Goal: Transaction & Acquisition: Purchase product/service

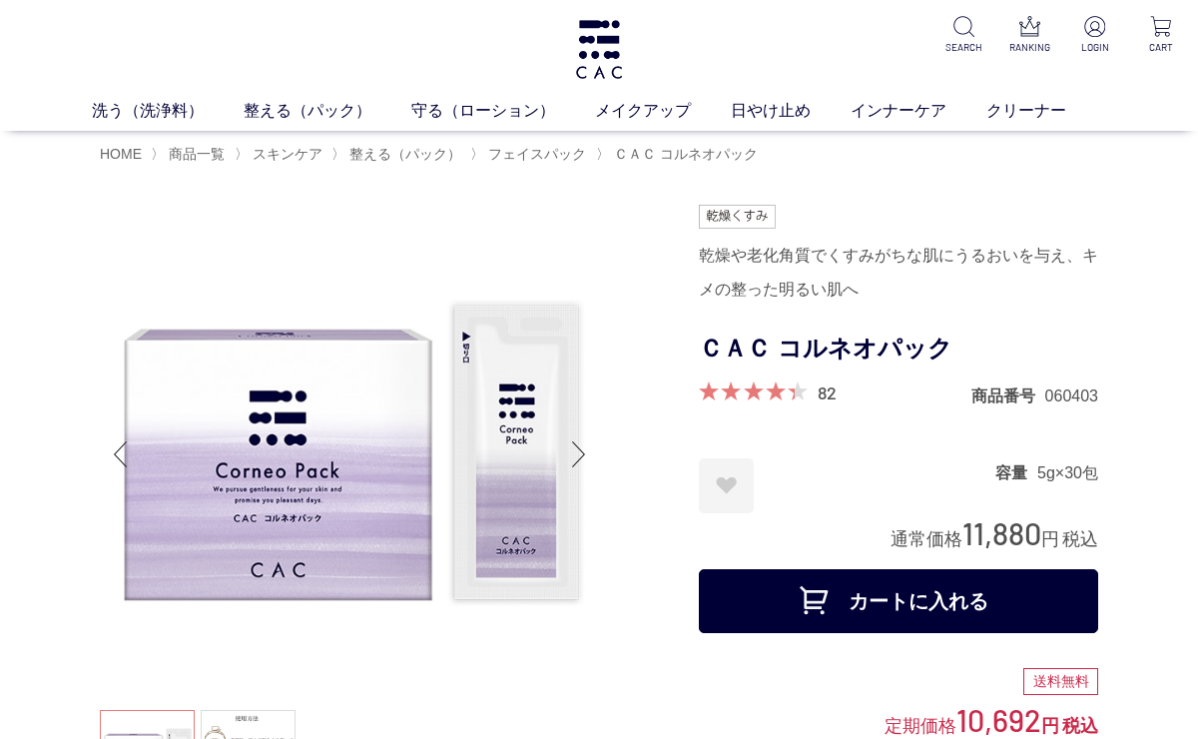
click at [580, 455] on div "Next slide" at bounding box center [579, 454] width 40 height 80
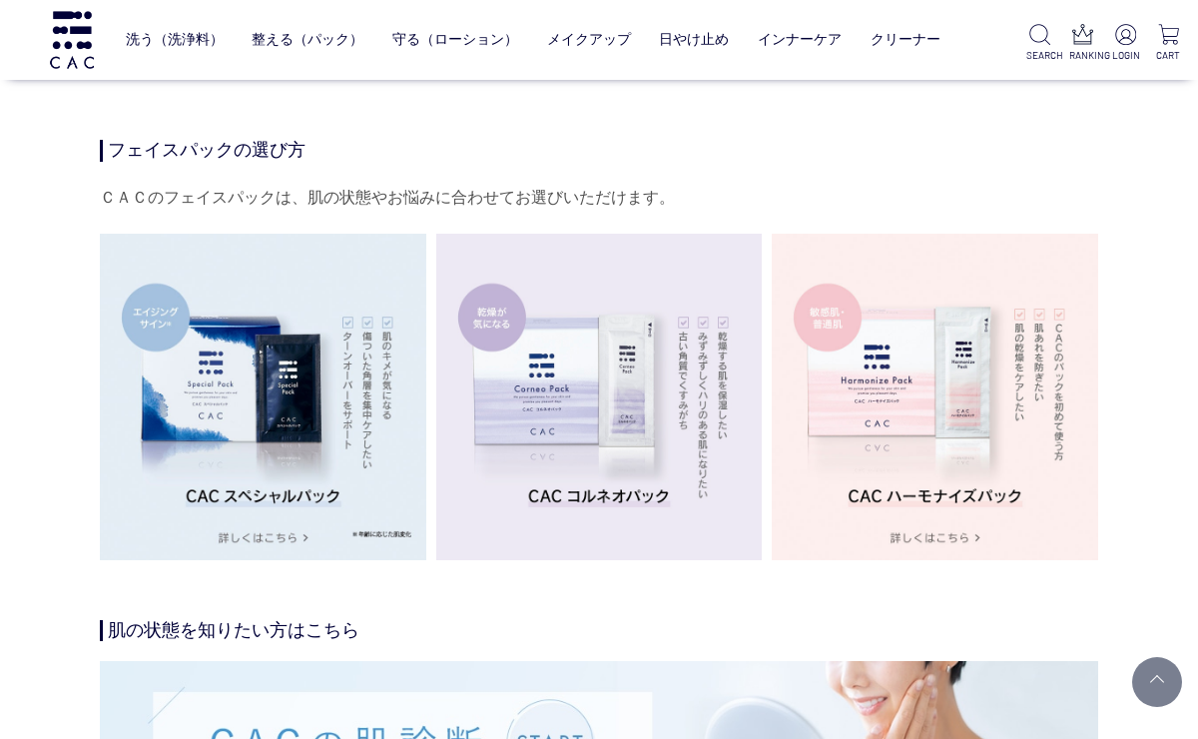
scroll to position [3297, 0]
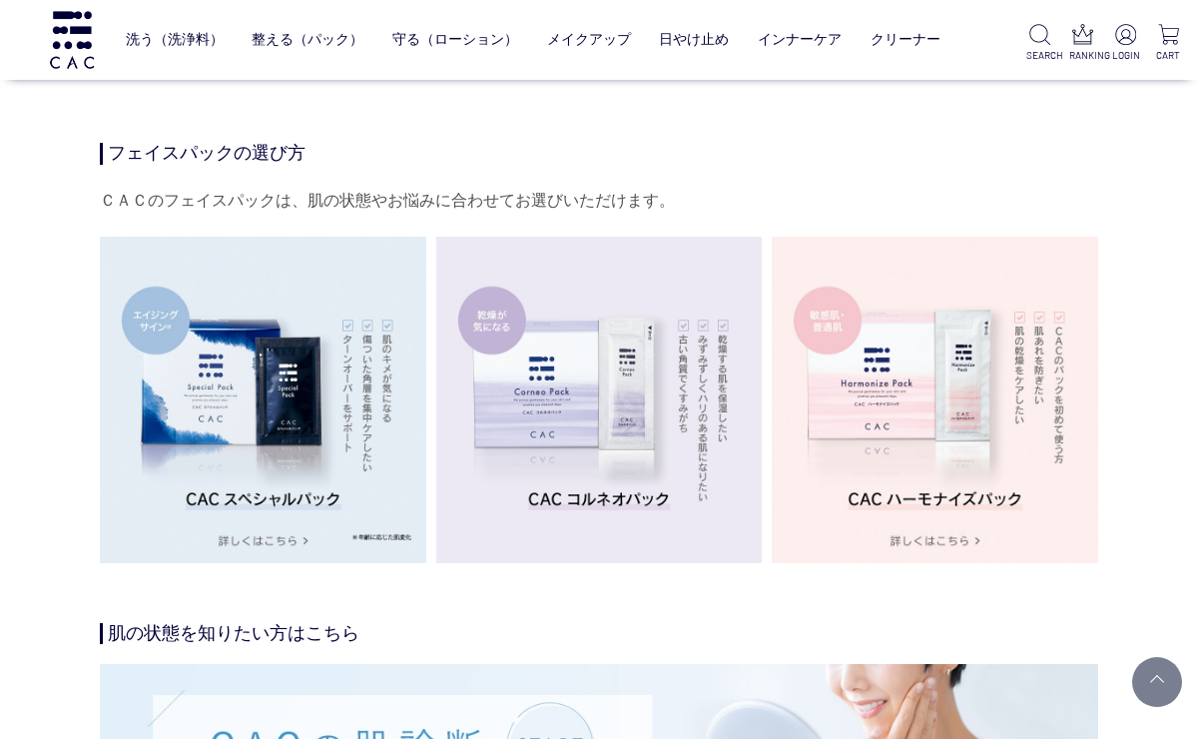
click at [351, 422] on img at bounding box center [263, 400] width 326 height 326
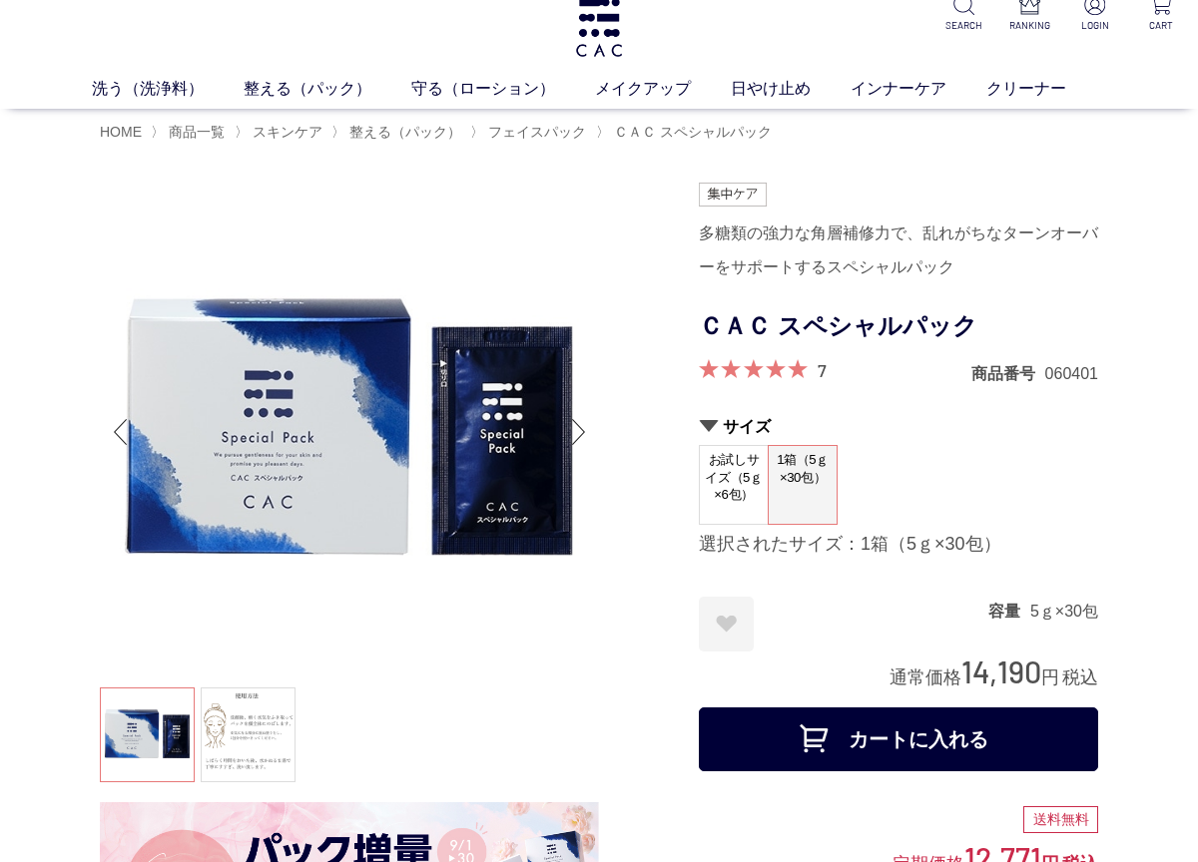
scroll to position [16, 0]
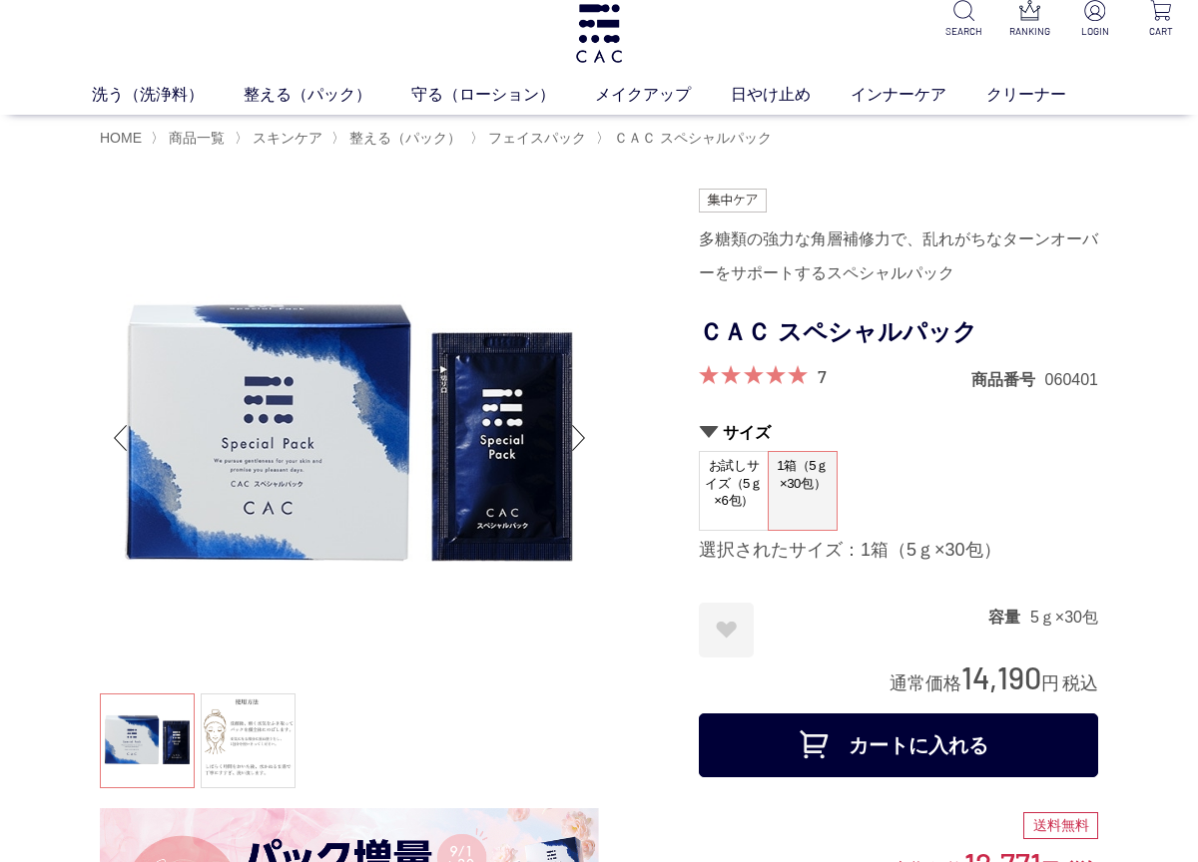
click at [804, 378] on span at bounding box center [753, 374] width 109 height 19
click at [785, 375] on span at bounding box center [753, 374] width 109 height 19
click at [796, 392] on form "多糖類の強力な角層補修力で、乱れがちなターンオーバーをサポートするスペシャルパック ＣＡＣ スペシャルパック 7 商品番号 060401 サイズ お試しサイズ…" at bounding box center [898, 488] width 399 height 598
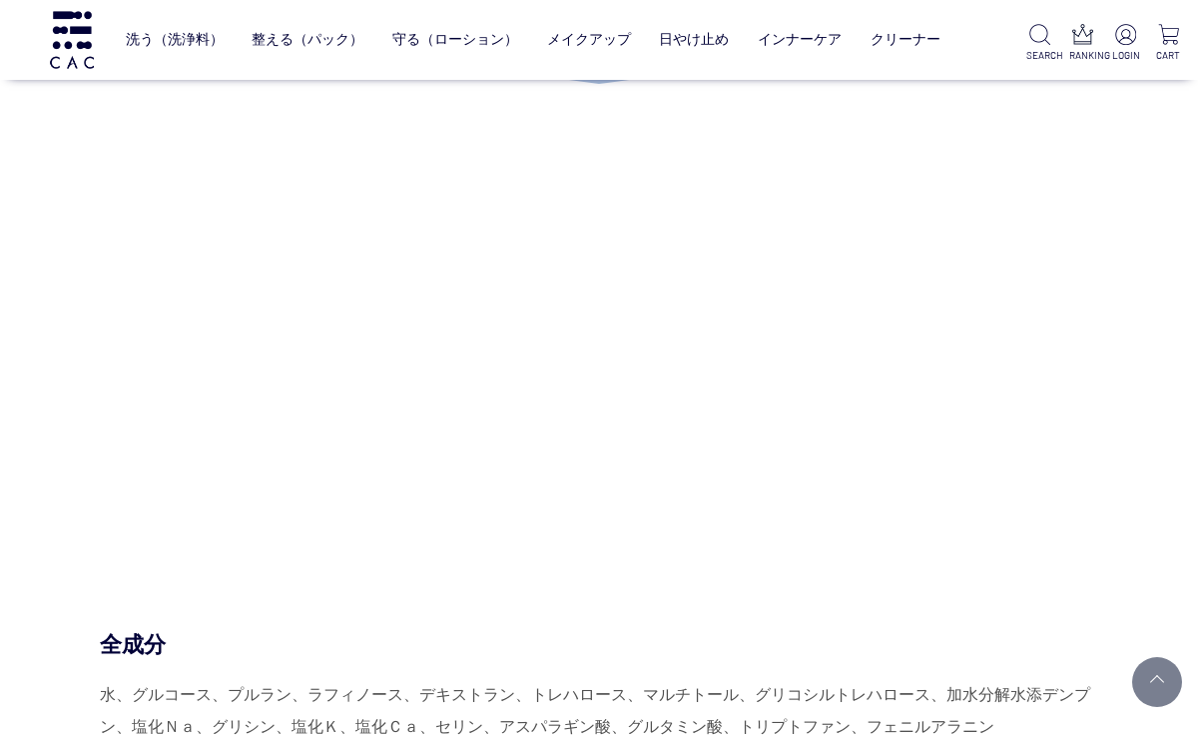
scroll to position [8133, 0]
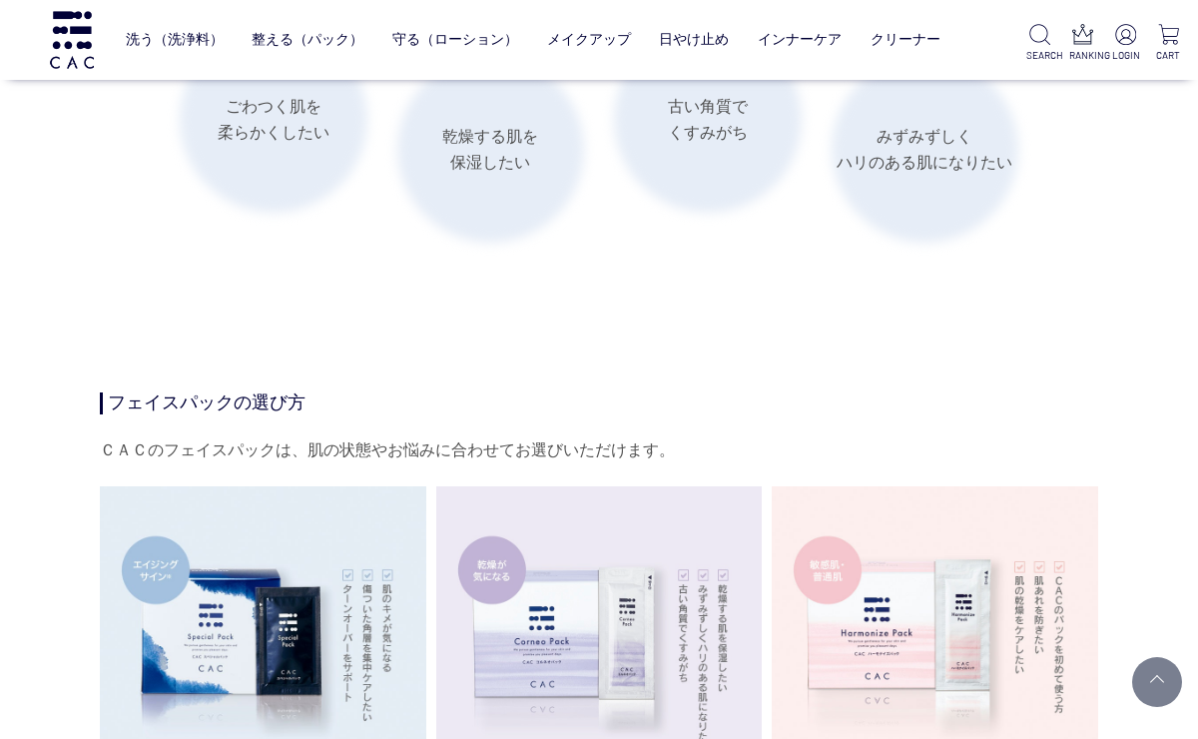
scroll to position [3044, 0]
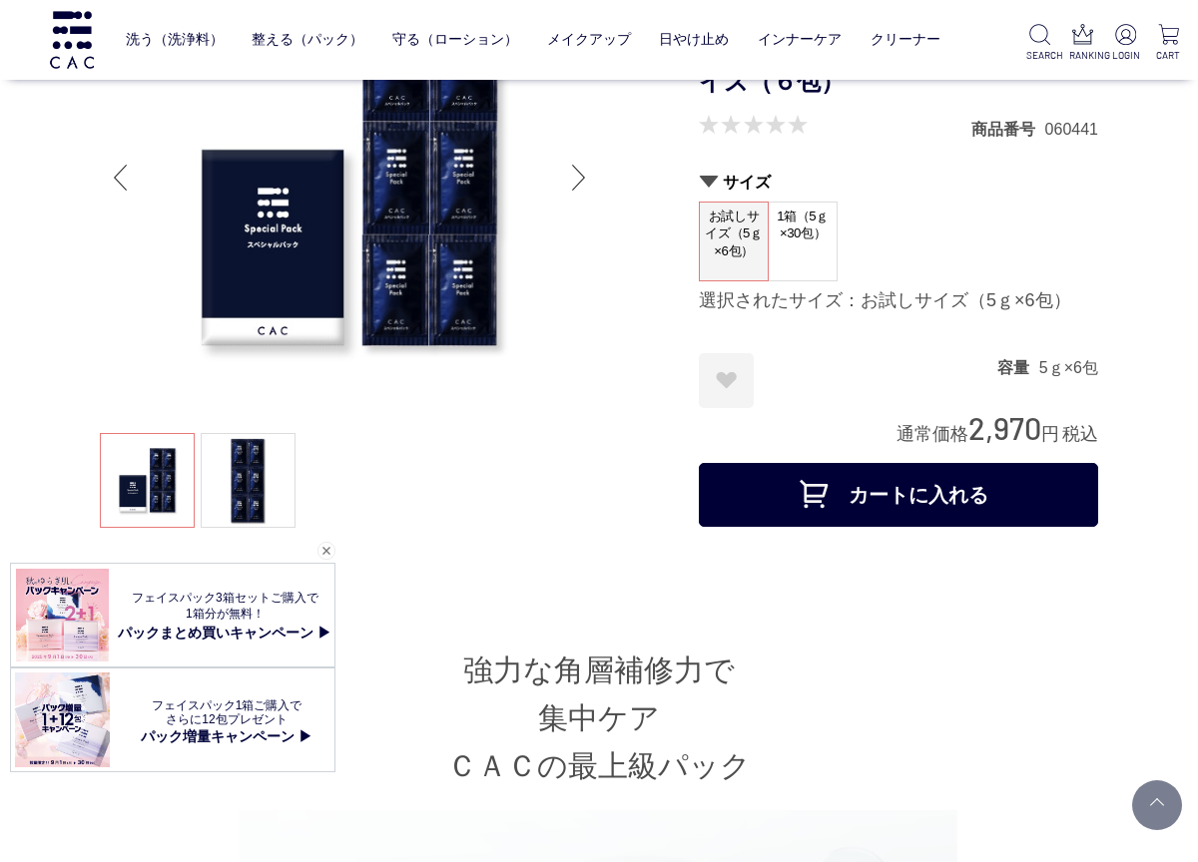
scroll to position [138, 0]
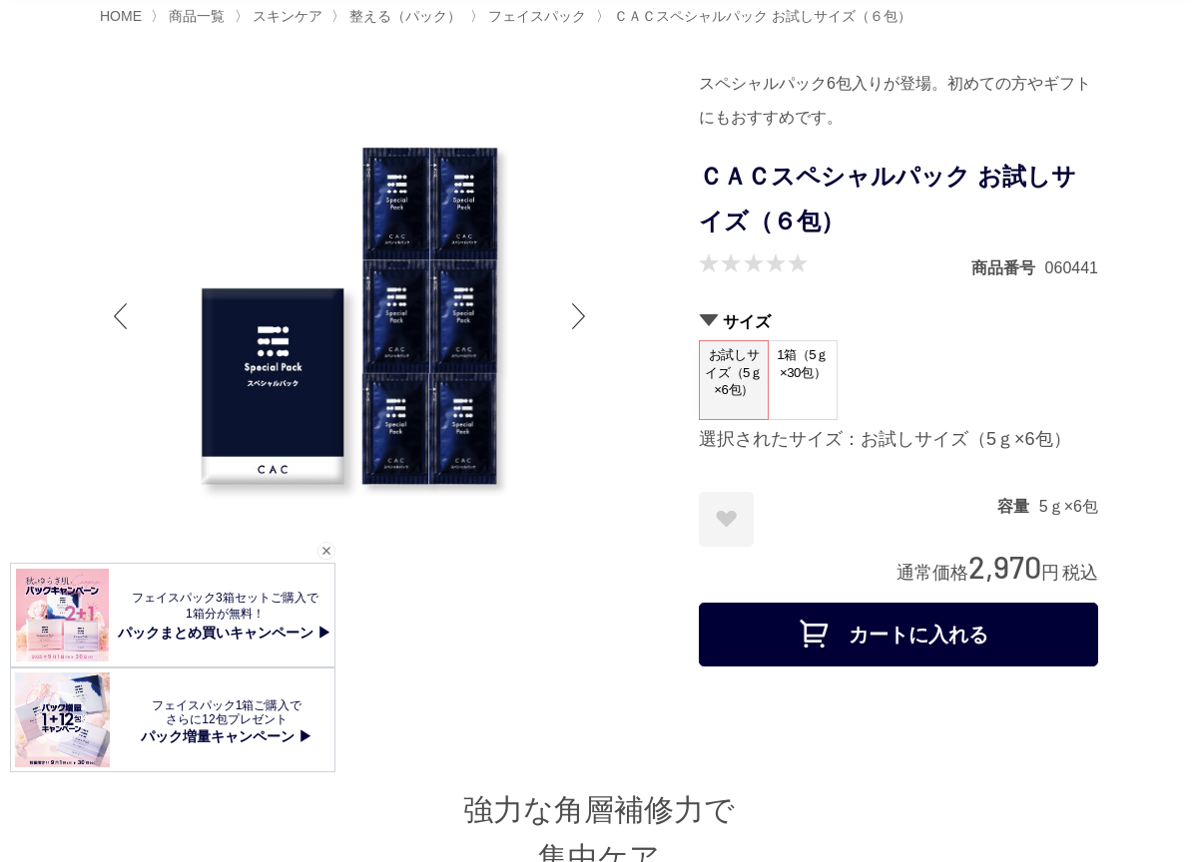
click at [802, 369] on span "1箱（5ｇ×30包）" at bounding box center [803, 369] width 68 height 57
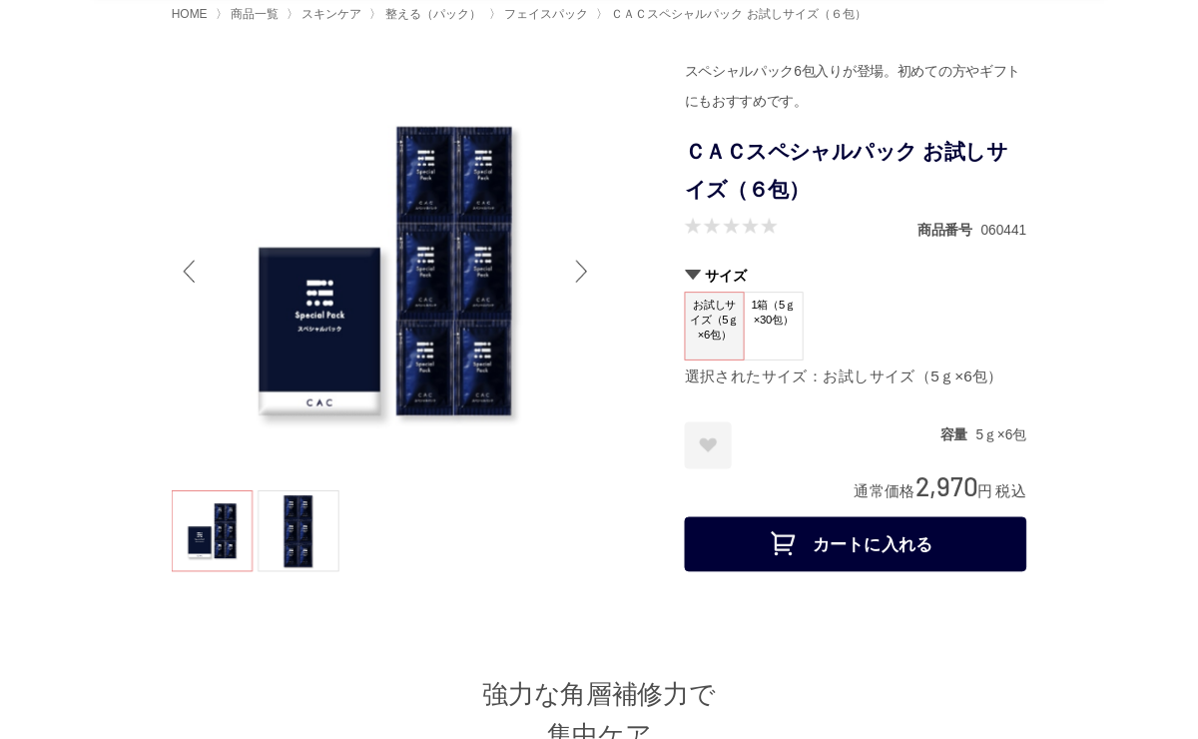
scroll to position [201, 0]
